Goal: Information Seeking & Learning: Learn about a topic

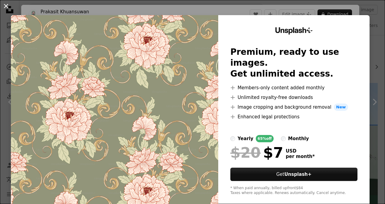
click at [6, 7] on button "An X shape" at bounding box center [5, 5] width 7 height 7
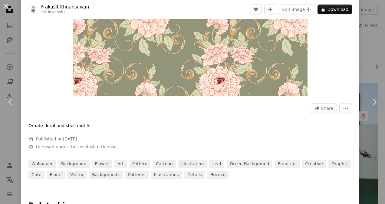
scroll to position [119, 0]
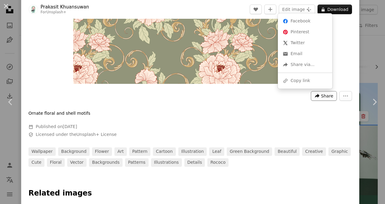
click at [316, 97] on icon "A forward-right arrow" at bounding box center [317, 95] width 5 height 5
click at [309, 84] on div "A URL sharing icon (chains) Copy link" at bounding box center [305, 80] width 50 height 11
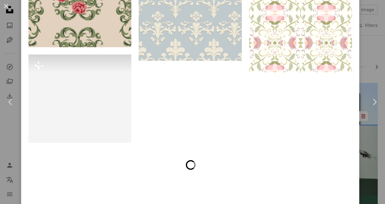
scroll to position [1947, 0]
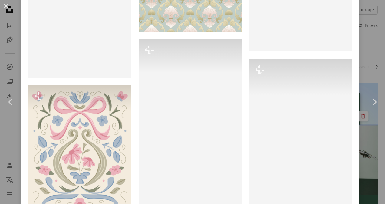
scroll to position [1567, 0]
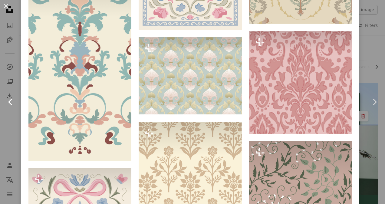
click at [8, 104] on icon "Chevron left" at bounding box center [11, 102] width 10 height 10
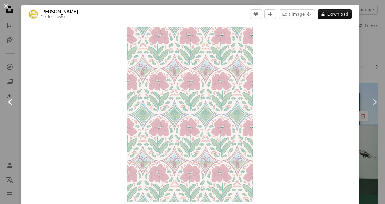
click at [8, 104] on icon "Chevron left" at bounding box center [11, 102] width 10 height 10
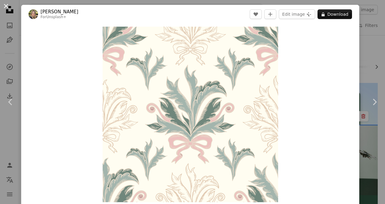
click at [6, 7] on button "An X shape" at bounding box center [5, 5] width 7 height 7
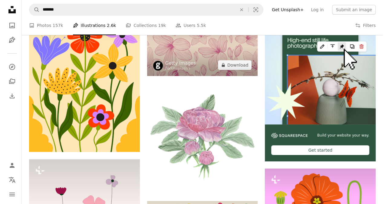
scroll to position [70, 0]
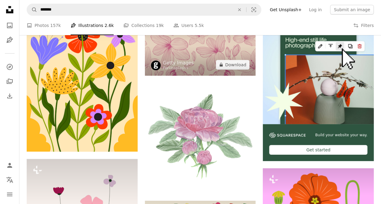
click at [212, 48] on img at bounding box center [200, 44] width 111 height 62
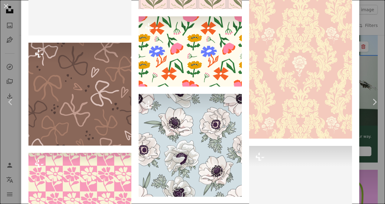
scroll to position [1662, 0]
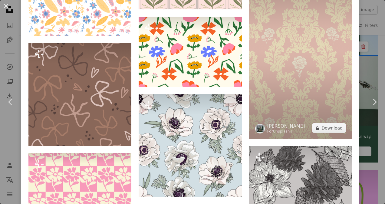
click at [278, 63] on img at bounding box center [300, 47] width 103 height 183
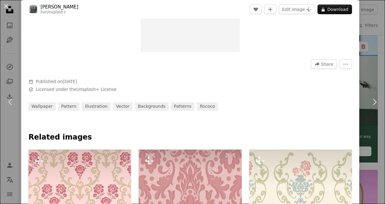
scroll to position [152, 0]
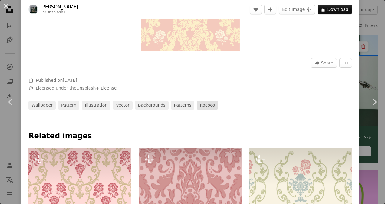
click at [197, 106] on link "rococo" at bounding box center [207, 105] width 21 height 8
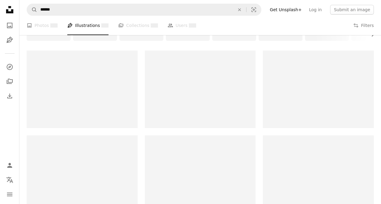
scroll to position [101, 0]
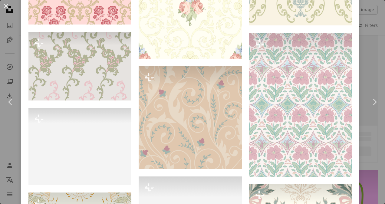
scroll to position [516, 0]
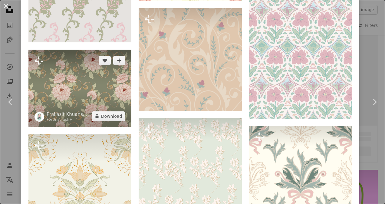
click at [86, 87] on img at bounding box center [79, 88] width 103 height 77
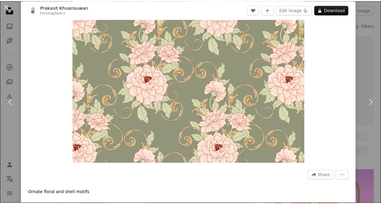
scroll to position [39, 0]
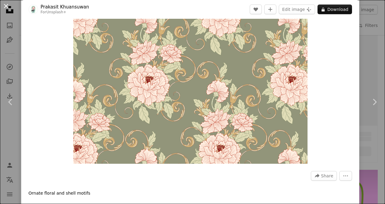
click at [6, 7] on button "An X shape" at bounding box center [5, 5] width 7 height 7
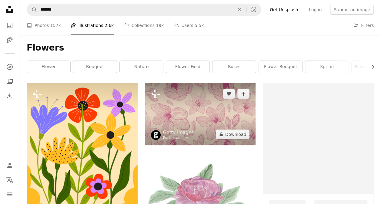
click at [195, 110] on img at bounding box center [200, 114] width 111 height 62
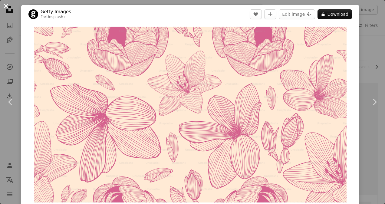
click at [4, 7] on button "An X shape" at bounding box center [5, 5] width 7 height 7
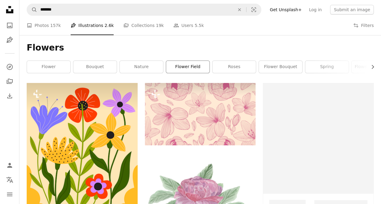
click at [182, 68] on link "flower field" at bounding box center [187, 67] width 43 height 12
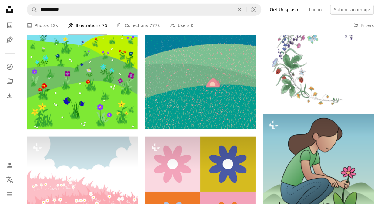
scroll to position [711, 0]
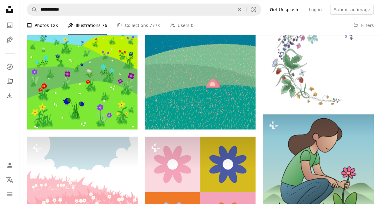
click at [52, 25] on span "12k" at bounding box center [54, 25] width 8 height 7
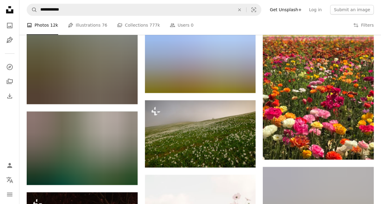
scroll to position [376, 0]
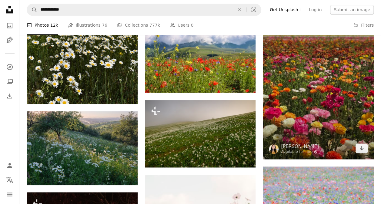
click at [323, 94] on img at bounding box center [317, 85] width 111 height 147
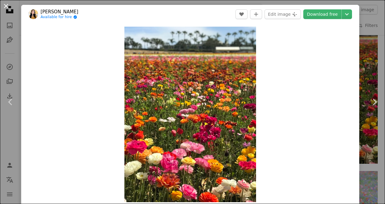
click at [9, 5] on button "An X shape" at bounding box center [5, 5] width 7 height 7
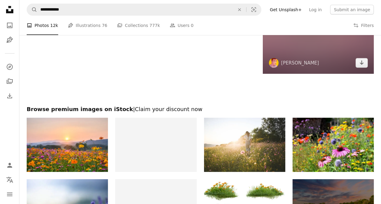
scroll to position [933, 0]
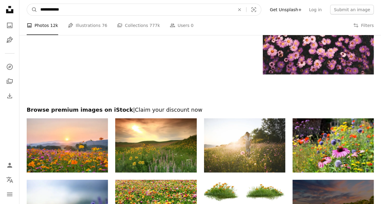
click at [132, 10] on input "**********" at bounding box center [134, 10] width 195 height 12
type input "**********"
click at [27, 4] on button "A magnifying glass" at bounding box center [32, 10] width 10 height 12
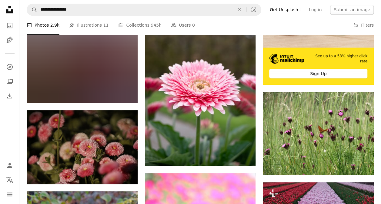
scroll to position [214, 0]
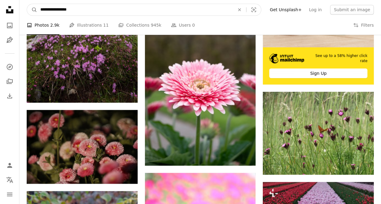
click at [132, 10] on input "**********" at bounding box center [134, 10] width 195 height 12
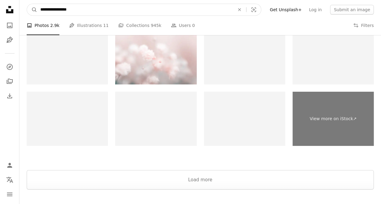
scroll to position [1038, 0]
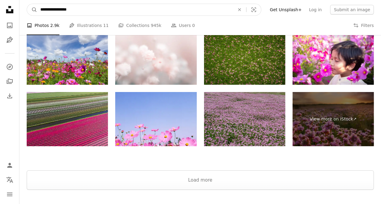
drag, startPoint x: 64, startPoint y: 8, endPoint x: 40, endPoint y: 9, distance: 24.6
click at [40, 9] on input "**********" at bounding box center [134, 10] width 195 height 12
click at [43, 9] on input "***" at bounding box center [134, 10] width 195 height 12
type input "**********"
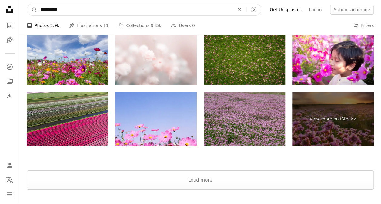
click at [27, 4] on button "A magnifying glass" at bounding box center [32, 10] width 10 height 12
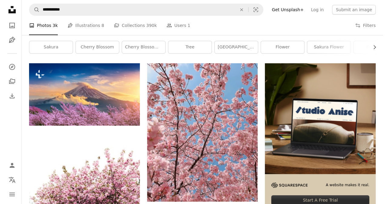
scroll to position [87, 0]
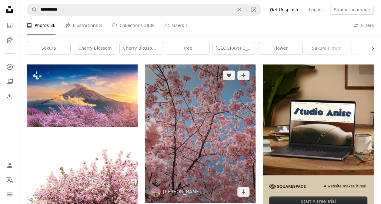
click at [205, 121] on img at bounding box center [200, 133] width 111 height 138
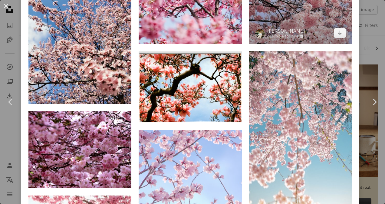
scroll to position [518, 0]
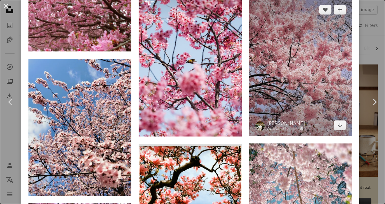
click at [285, 78] on img at bounding box center [300, 67] width 103 height 137
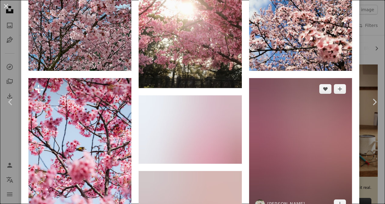
scroll to position [547, 0]
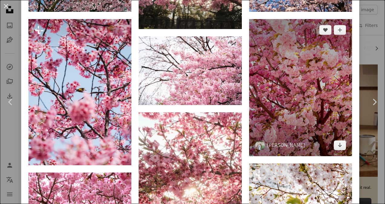
click at [295, 85] on img at bounding box center [300, 87] width 103 height 137
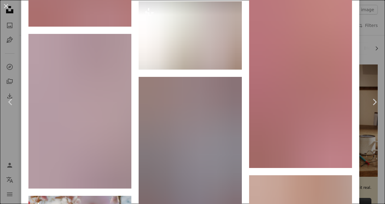
scroll to position [907, 0]
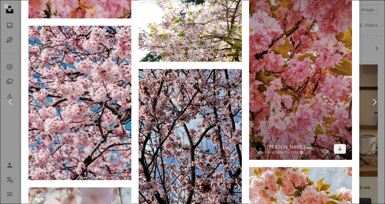
click at [277, 61] on img at bounding box center [300, 68] width 103 height 183
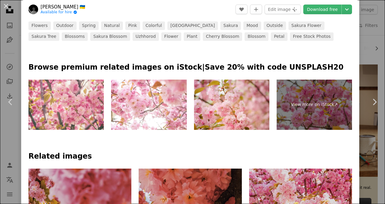
scroll to position [271, 0]
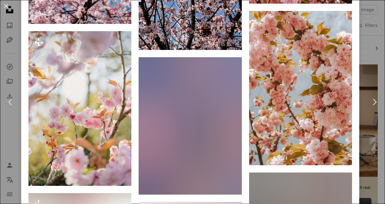
scroll to position [1122, 0]
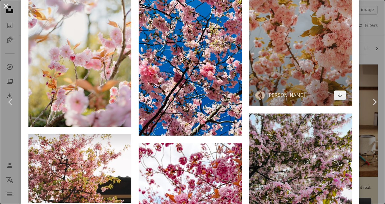
click at [275, 35] on img at bounding box center [300, 29] width 103 height 155
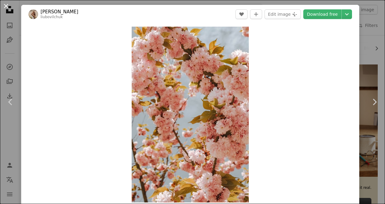
click at [3, 5] on button "An X shape" at bounding box center [5, 5] width 7 height 7
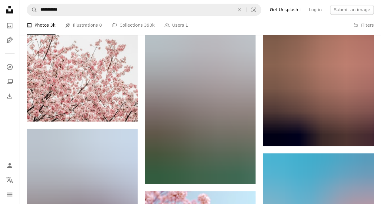
scroll to position [520, 0]
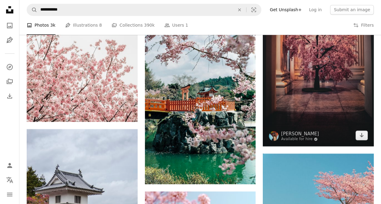
click at [315, 97] on img at bounding box center [317, 52] width 111 height 188
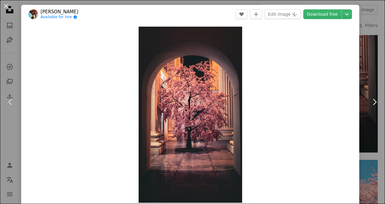
click at [364, 37] on div "An X shape Chevron left Chevron right [PERSON_NAME] Available for hire A checkm…" at bounding box center [192, 102] width 385 height 204
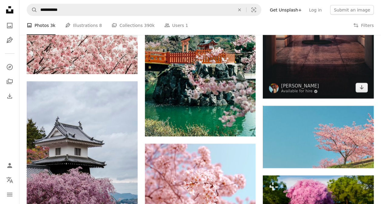
scroll to position [566, 0]
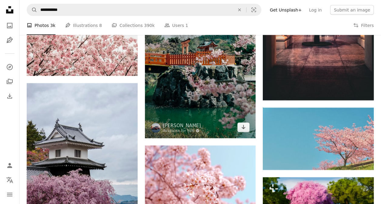
click at [222, 84] on img at bounding box center [200, 56] width 111 height 164
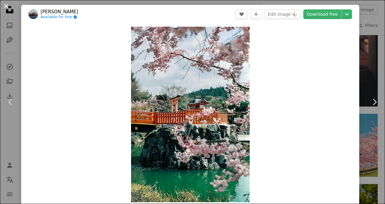
click at [8, 4] on button "An X shape" at bounding box center [5, 5] width 7 height 7
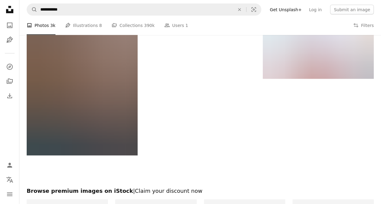
scroll to position [1790, 0]
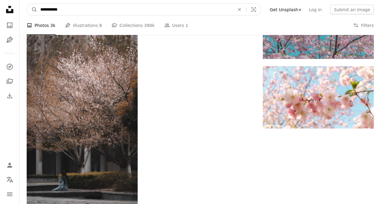
drag, startPoint x: 80, startPoint y: 12, endPoint x: 35, endPoint y: 0, distance: 46.6
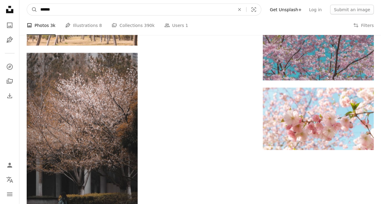
type input "*******"
click button "A magnifying glass" at bounding box center [32, 10] width 10 height 12
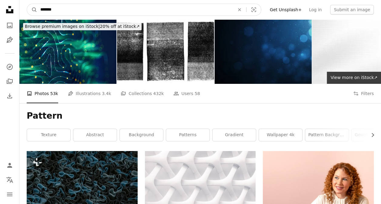
click at [87, 7] on input "*******" at bounding box center [134, 10] width 195 height 12
type input "**********"
click button "A magnifying glass" at bounding box center [32, 10] width 10 height 12
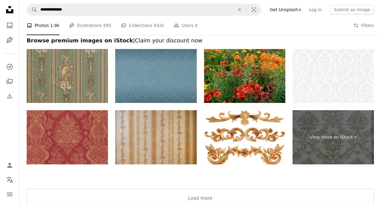
scroll to position [1086, 0]
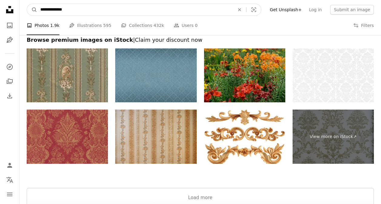
click at [87, 10] on input "**********" at bounding box center [134, 10] width 195 height 12
type input "**********"
click at [27, 4] on button "A magnifying glass" at bounding box center [32, 10] width 10 height 12
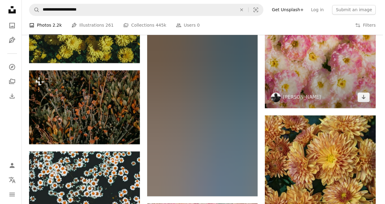
scroll to position [446, 0]
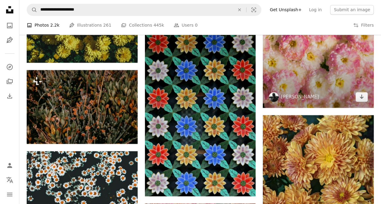
click at [308, 76] on img at bounding box center [317, 25] width 111 height 166
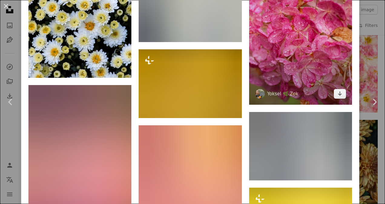
scroll to position [1234, 0]
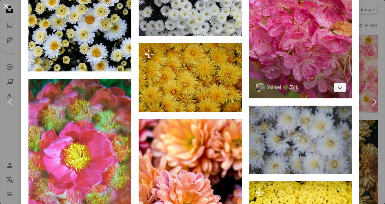
click at [279, 39] on img at bounding box center [300, 21] width 103 height 154
